Goal: Transaction & Acquisition: Download file/media

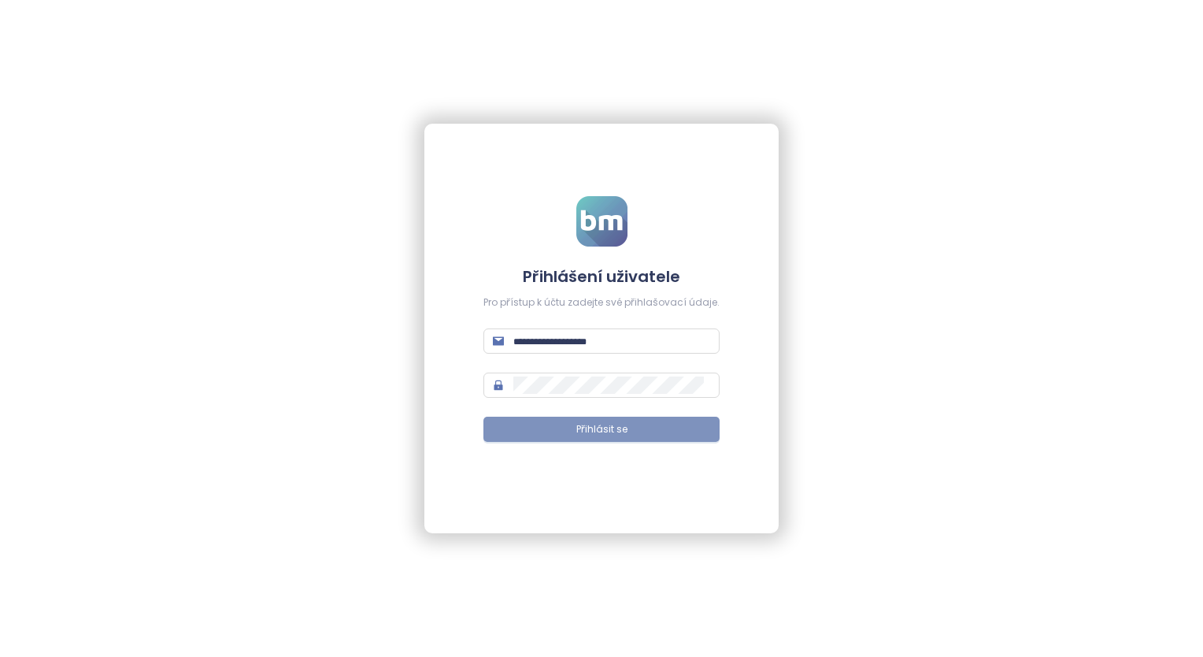
type input "**********"
click at [605, 431] on span "Přihlásit se" at bounding box center [601, 429] width 51 height 15
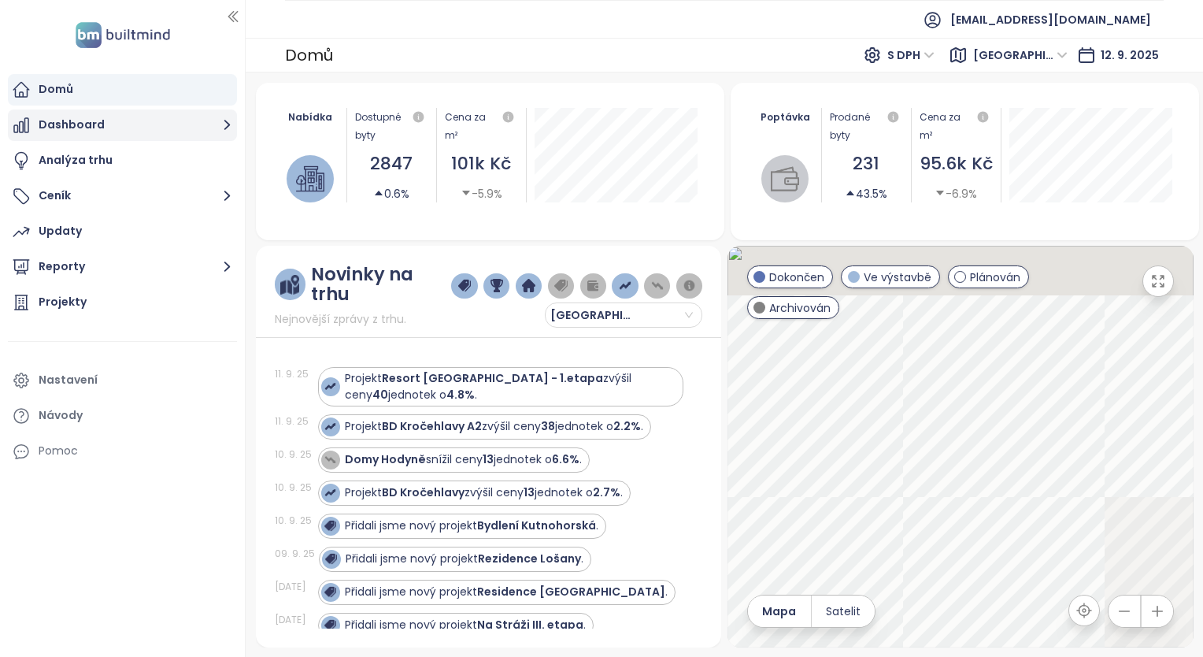
click at [76, 125] on button "Dashboard" at bounding box center [122, 124] width 229 height 31
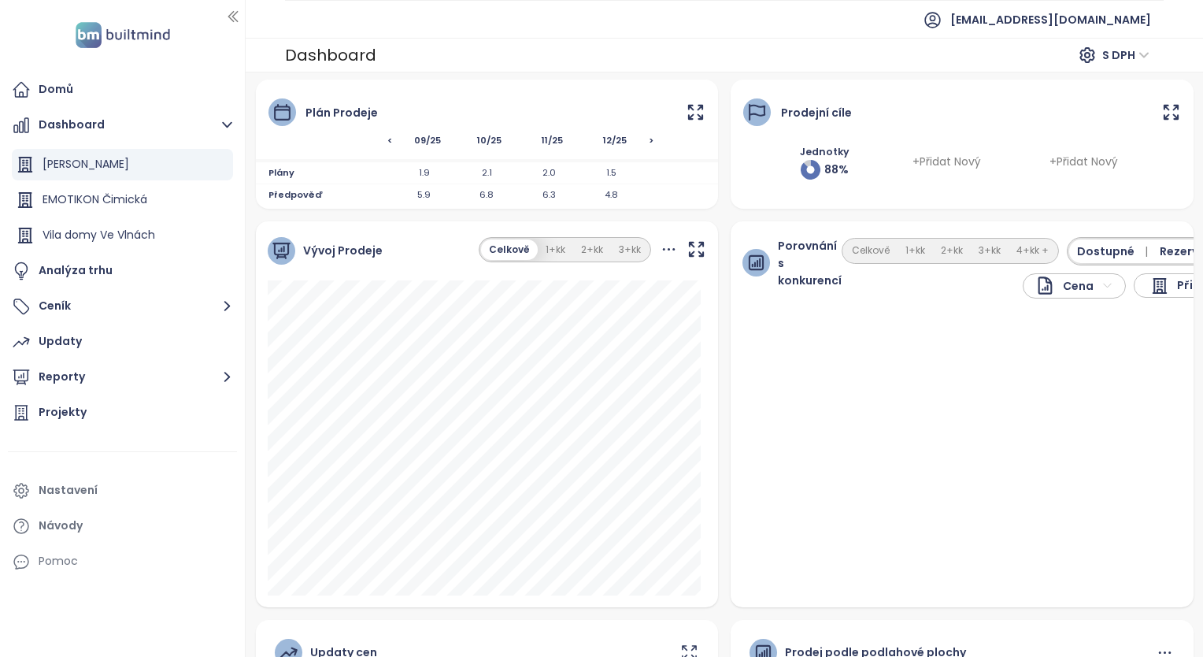
scroll to position [91, 0]
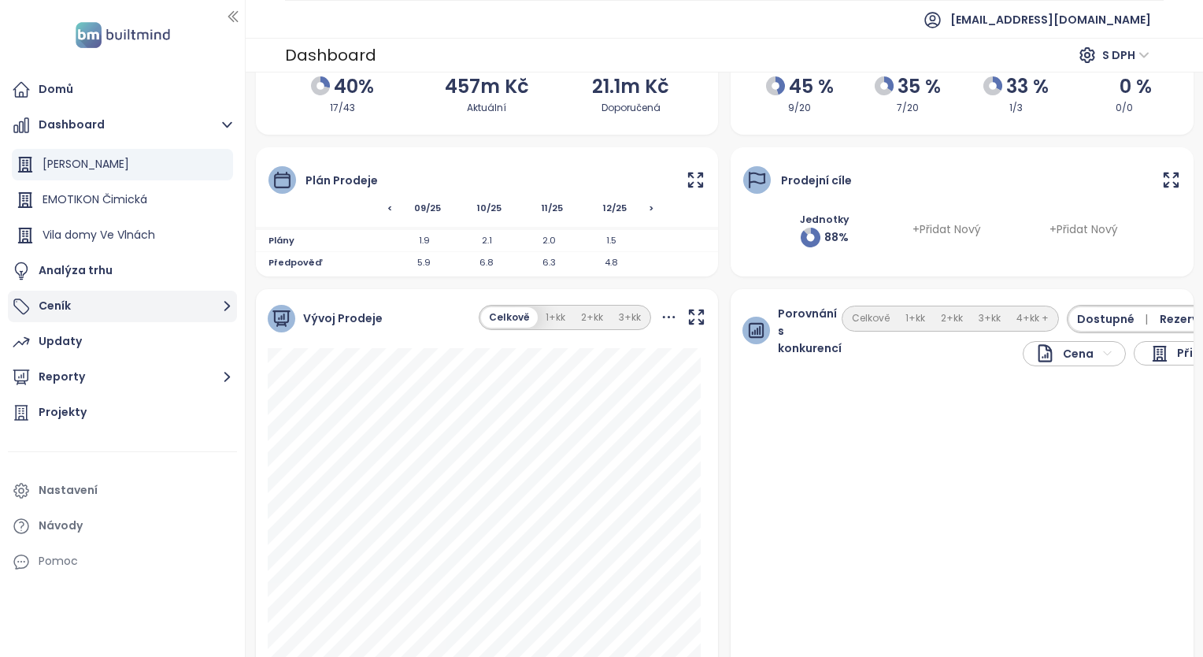
click at [61, 294] on button "Ceník" at bounding box center [122, 305] width 229 height 31
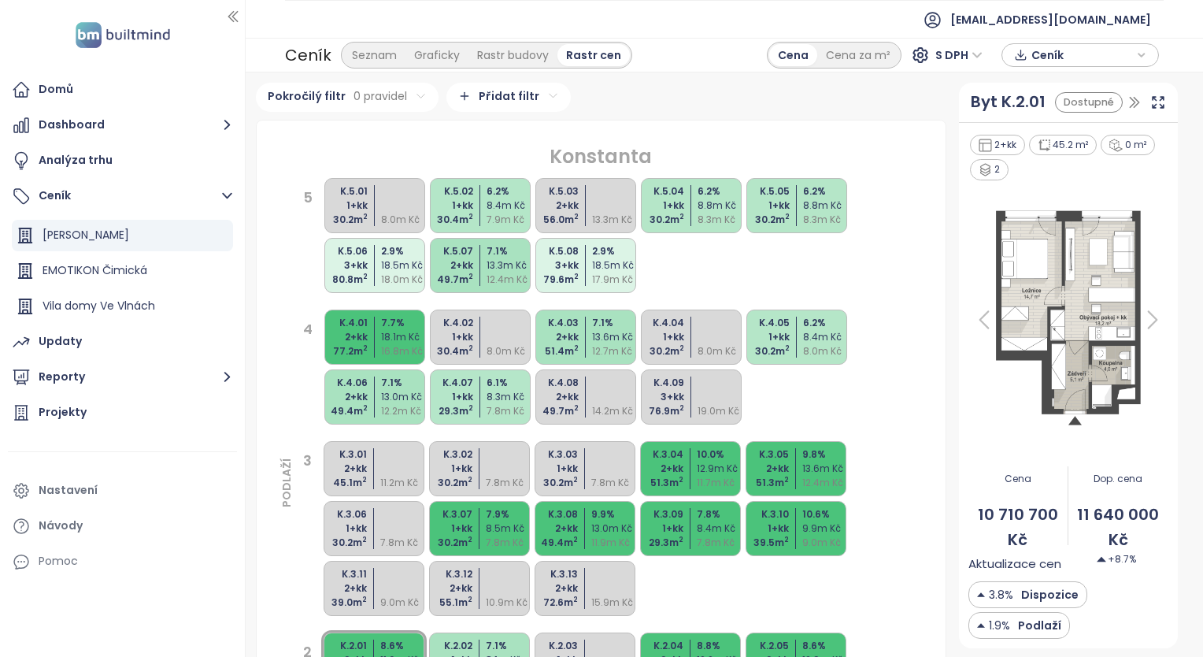
click at [1135, 52] on div "Ceník" at bounding box center [1080, 55] width 140 height 24
click at [1056, 131] on span "Stáhnout" at bounding box center [1061, 133] width 55 height 17
